Goal: Task Accomplishment & Management: Complete application form

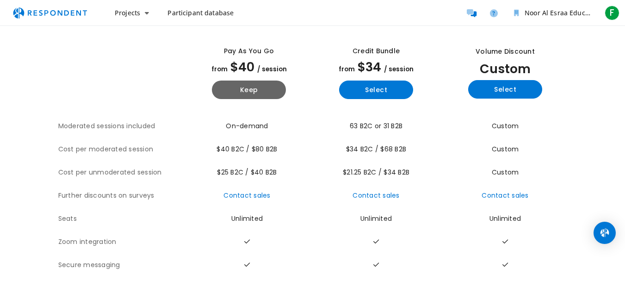
scroll to position [42, 0]
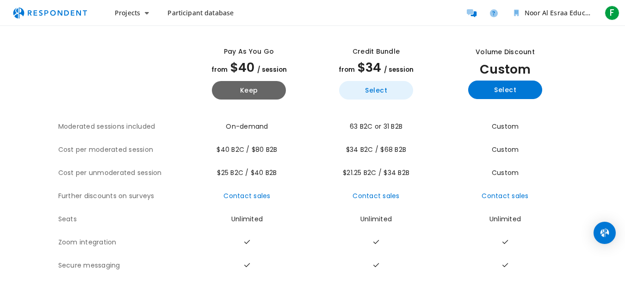
click at [373, 87] on button "Select" at bounding box center [376, 90] width 74 height 19
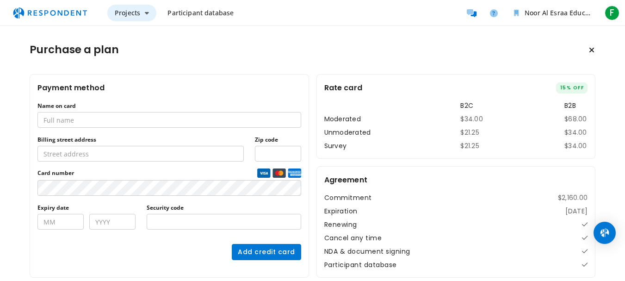
click at [147, 12] on icon "Main navigation" at bounding box center [147, 13] width 4 height 6
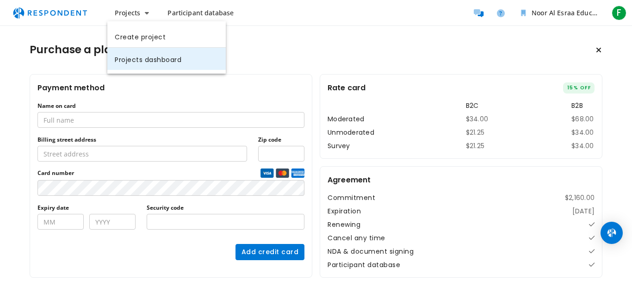
click at [141, 59] on link "Projects dashboard" at bounding box center [166, 59] width 118 height 22
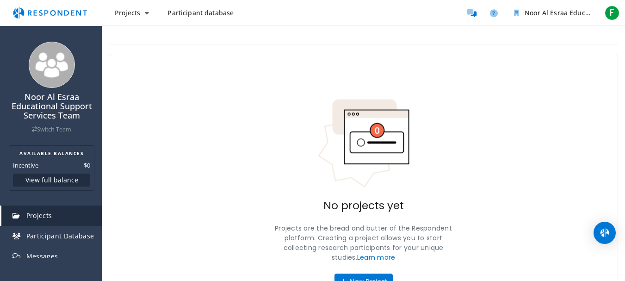
click at [308, 168] on div "No projects yet Projects are the bread and butter of the Respondent platform. C…" at bounding box center [363, 194] width 509 height 280
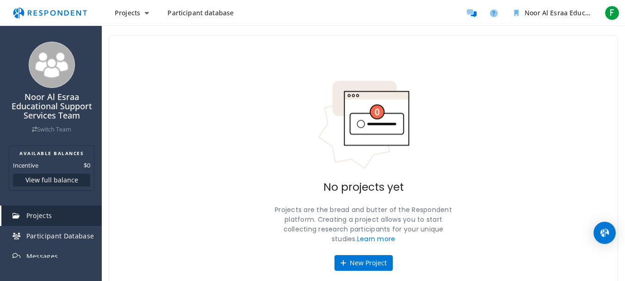
scroll to position [53, 0]
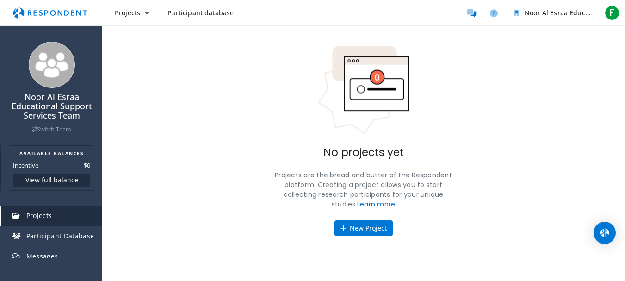
click at [59, 179] on button "View full balance" at bounding box center [51, 179] width 77 height 13
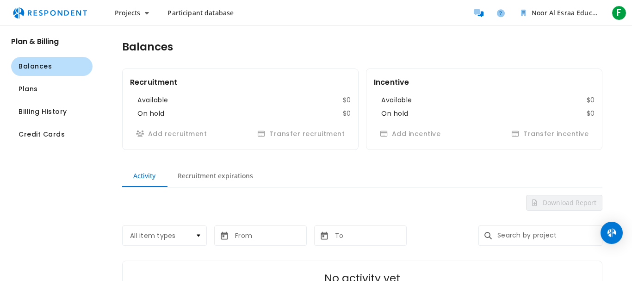
click at [104, 142] on div "Balances Recruitment Available $0 On hold $0 Add recruitment Transfer recruitme…" at bounding box center [362, 182] width 539 height 313
click at [150, 60] on div "Balances Recruitment Available $0 On hold $0 Add recruitment Transfer recruitme…" at bounding box center [362, 182] width 539 height 313
click at [42, 91] on button "Plans" at bounding box center [51, 89] width 81 height 19
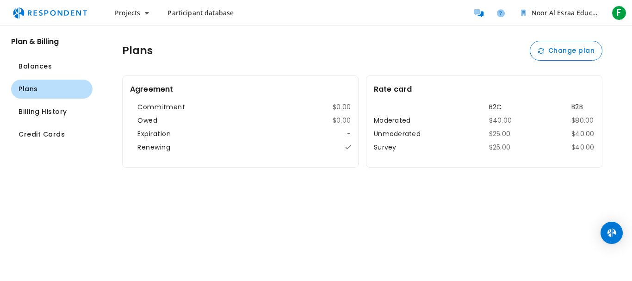
click at [202, 14] on span "Participant database" at bounding box center [200, 12] width 66 height 9
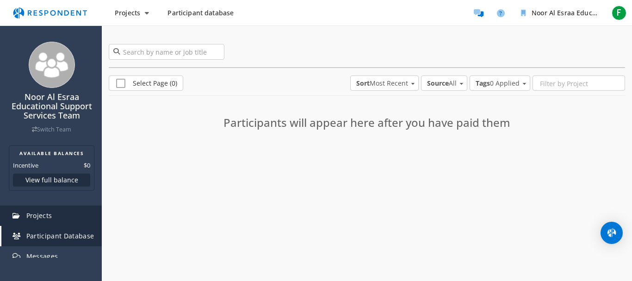
click at [42, 213] on span "Projects" at bounding box center [39, 215] width 26 height 9
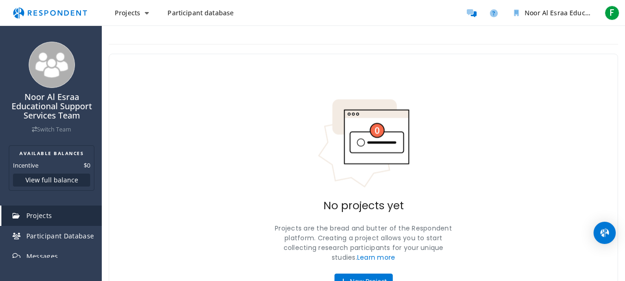
click at [42, 213] on span "Projects" at bounding box center [39, 215] width 26 height 9
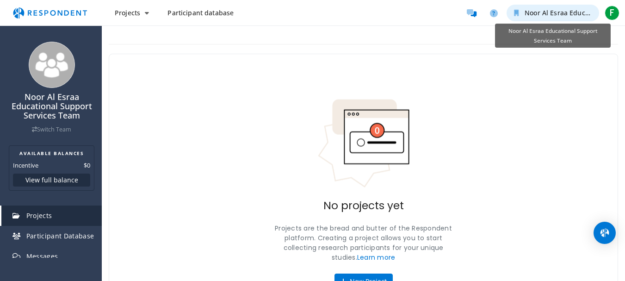
click at [549, 12] on span "Noor Al Esraa Educational Support Services Team" at bounding box center [603, 12] width 157 height 9
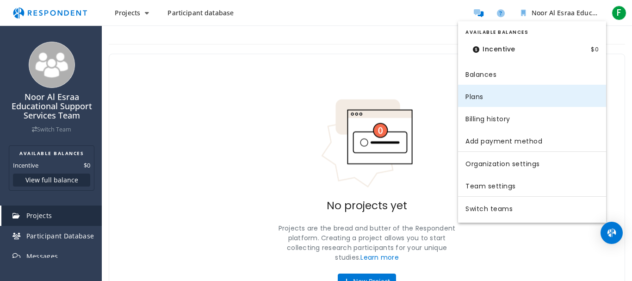
click at [477, 95] on link "Plans" at bounding box center [532, 96] width 148 height 22
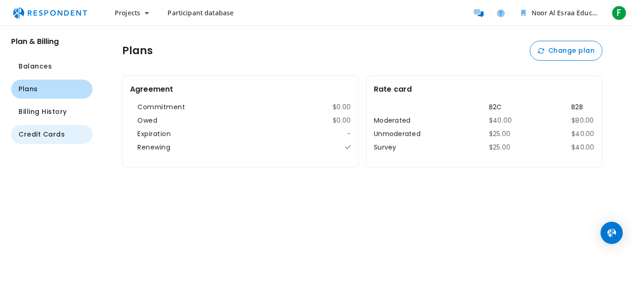
click at [58, 135] on span "Credit Cards" at bounding box center [42, 135] width 46 height 10
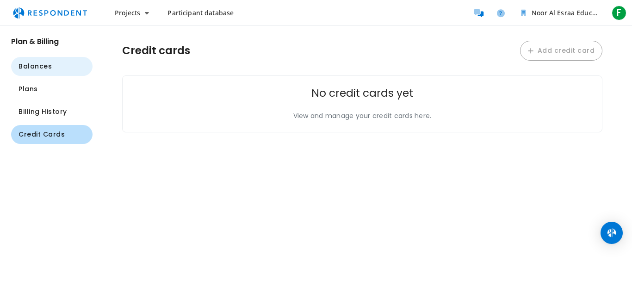
click at [59, 64] on button "Balances" at bounding box center [51, 66] width 81 height 19
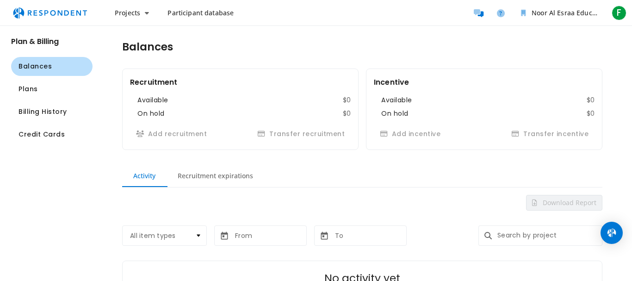
click at [19, 10] on img "Main navigation" at bounding box center [49, 13] width 85 height 18
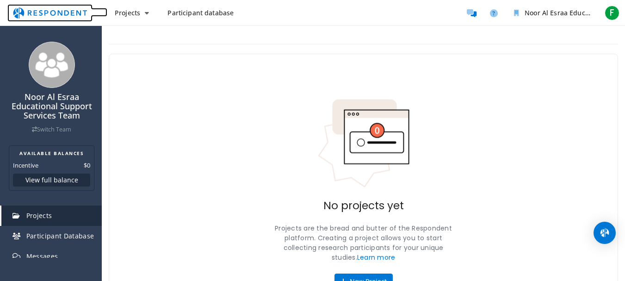
scroll to position [59, 0]
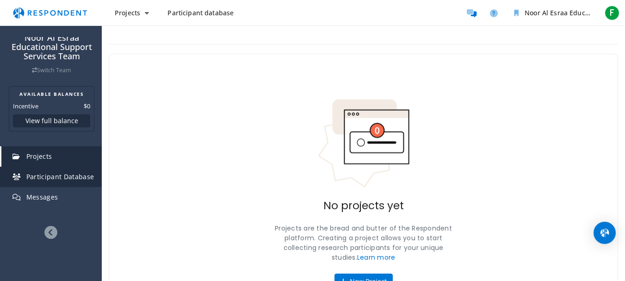
click at [66, 171] on link "Participant Database" at bounding box center [51, 177] width 100 height 20
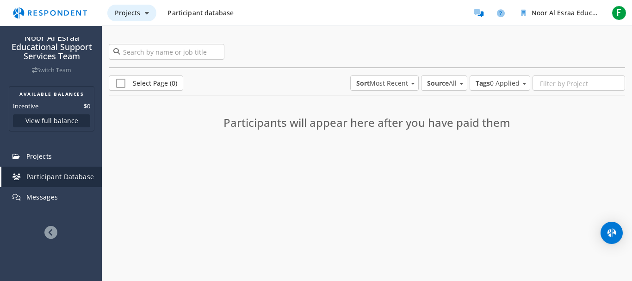
click at [144, 10] on button "Projects" at bounding box center [131, 13] width 49 height 17
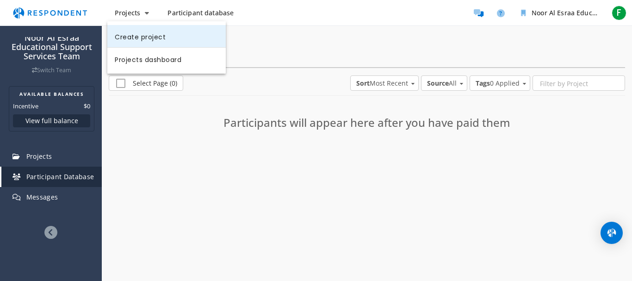
click at [144, 37] on link "Create project" at bounding box center [166, 36] width 118 height 22
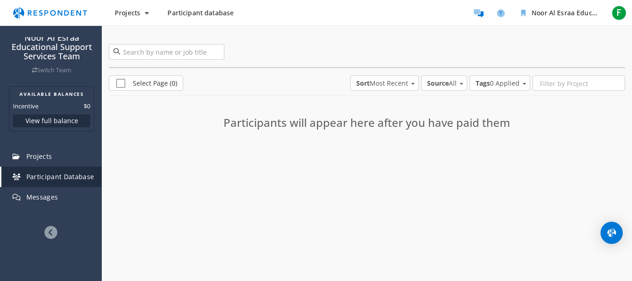
click at [144, 37] on div "0 participants" at bounding box center [367, 50] width 530 height 50
click at [144, 16] on button "Projects" at bounding box center [131, 13] width 49 height 17
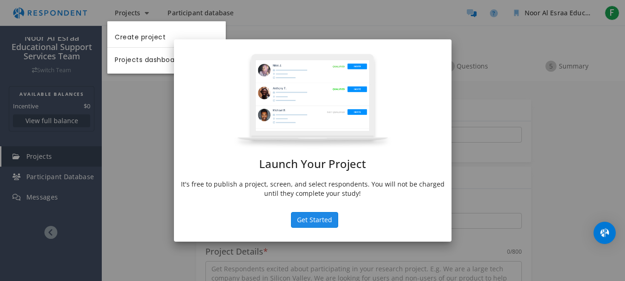
click at [314, 221] on button "Get Started" at bounding box center [314, 220] width 47 height 16
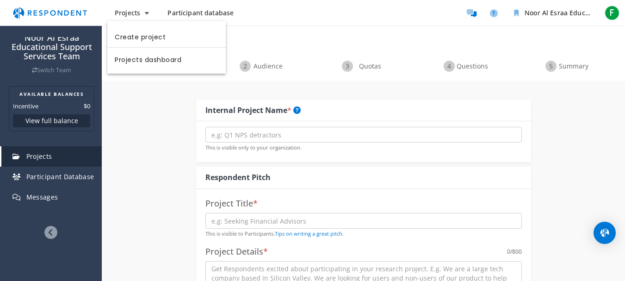
click at [332, 167] on md-backdrop at bounding box center [312, 140] width 625 height 281
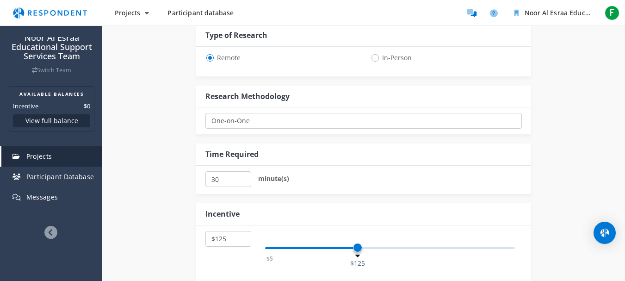
scroll to position [389, 0]
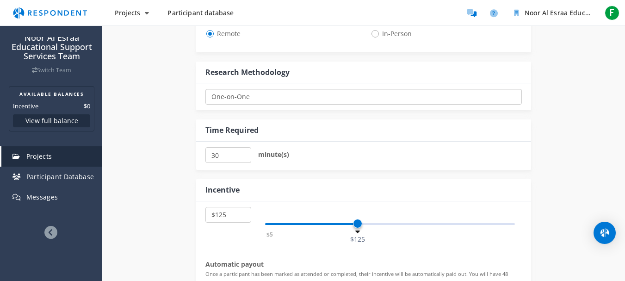
click at [342, 96] on select "One-on-One Focus Group Unmoderated Study Survey Diary Study" at bounding box center [363, 97] width 316 height 16
click at [115, 167] on div "Internal Project Name * This is visible only to your organization. Respondent P…" at bounding box center [363, 33] width 523 height 682
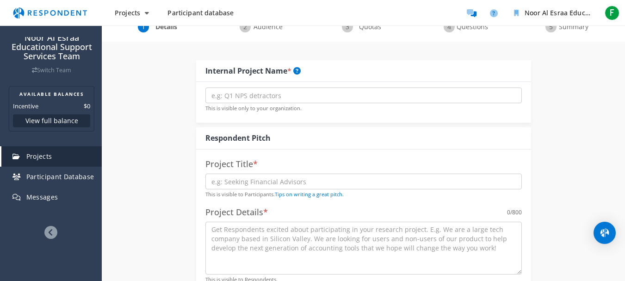
scroll to position [0, 0]
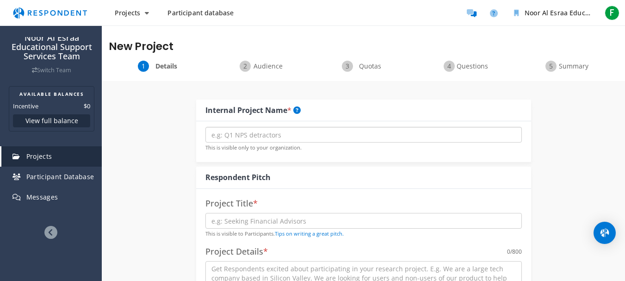
click at [213, 138] on input "text" at bounding box center [363, 135] width 316 height 16
click at [217, 223] on input "text" at bounding box center [363, 221] width 316 height 16
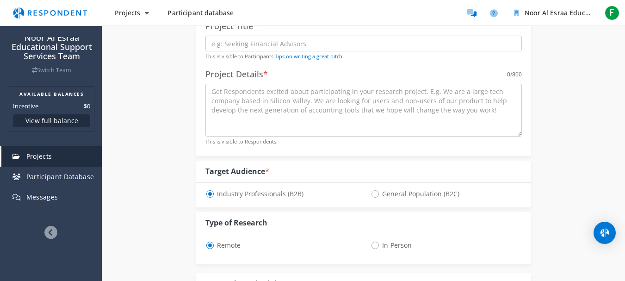
scroll to position [204, 0]
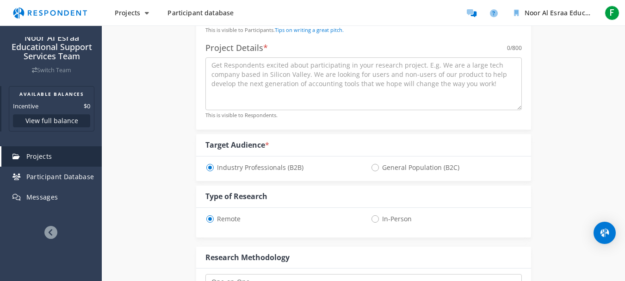
click at [57, 118] on button "View full balance" at bounding box center [51, 120] width 77 height 13
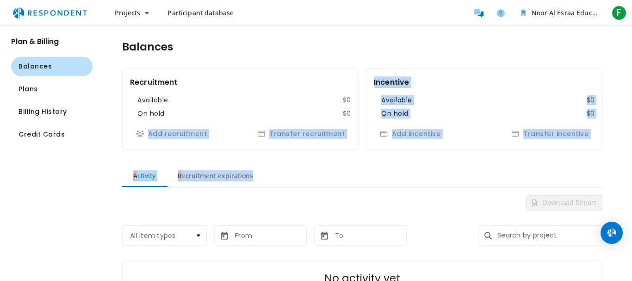
drag, startPoint x: 102, startPoint y: 131, endPoint x: 253, endPoint y: 160, distance: 153.6
click at [253, 160] on div "Balances Recruitment Available $0 On hold $0 Add recruitment Transfer recruitme…" at bounding box center [362, 182] width 539 height 313
click at [270, 186] on md-tabs-canvas "Activity Recruitment expirations Activity Recruitment expirations" at bounding box center [362, 176] width 480 height 22
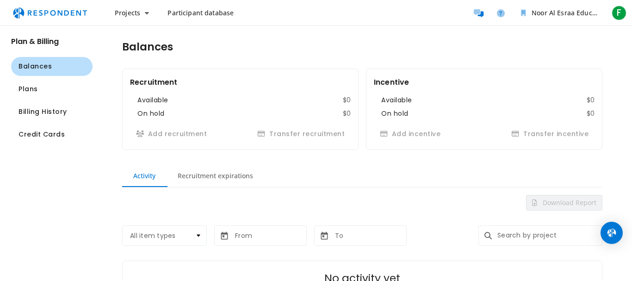
click at [236, 176] on md-tab-item "Recruitment expirations" at bounding box center [216, 176] width 98 height 22
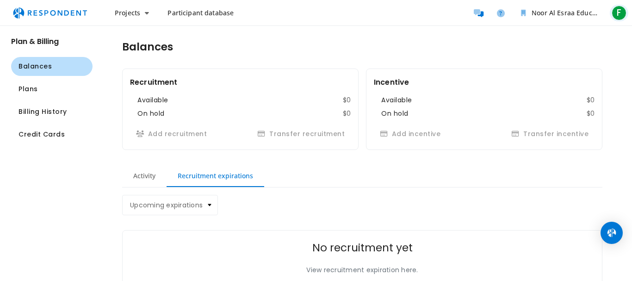
click at [617, 10] on span "F" at bounding box center [619, 13] width 15 height 15
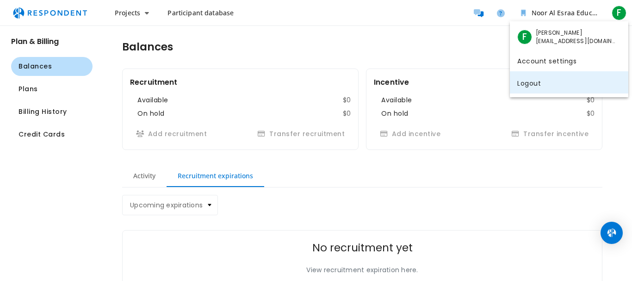
click at [535, 87] on link "Logout" at bounding box center [569, 82] width 118 height 22
